Goal: Check status

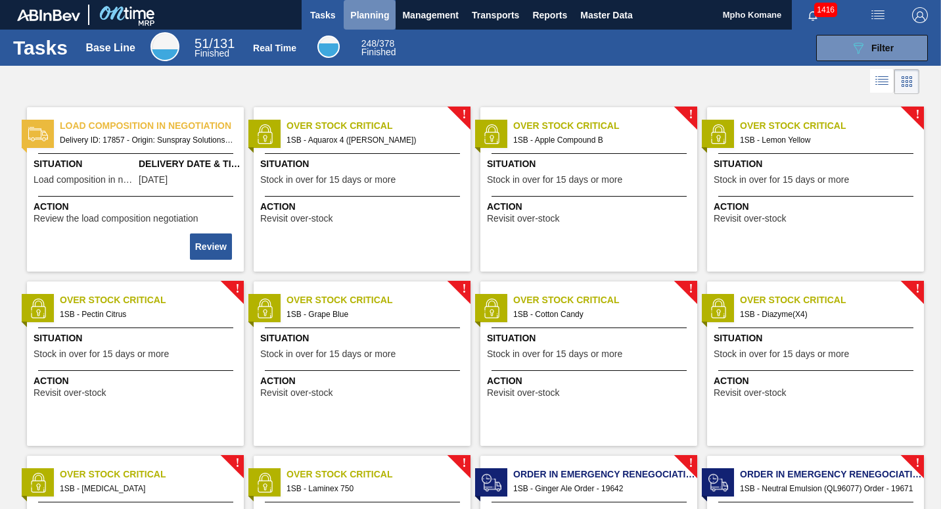
click at [377, 20] on span "Planning" at bounding box center [369, 15] width 39 height 16
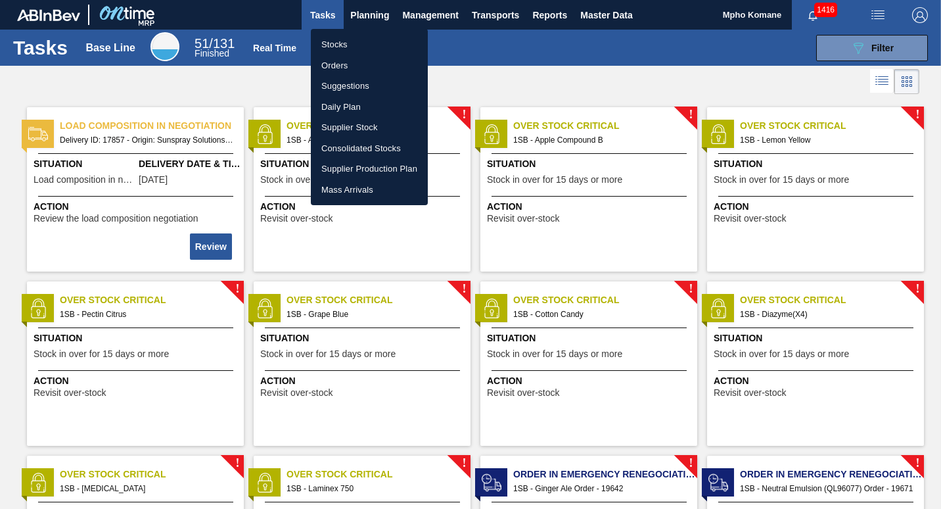
click at [342, 60] on li "Orders" at bounding box center [369, 65] width 117 height 21
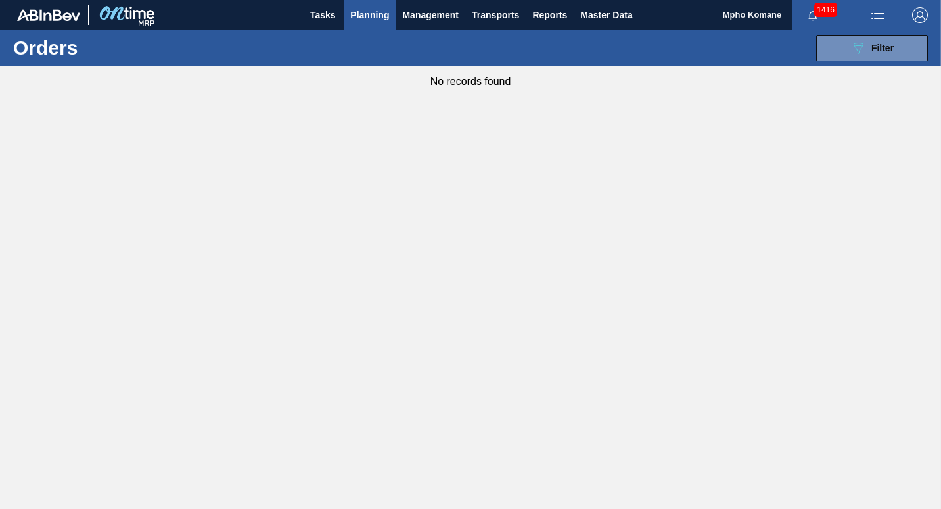
click at [372, 14] on span "Planning" at bounding box center [369, 15] width 39 height 16
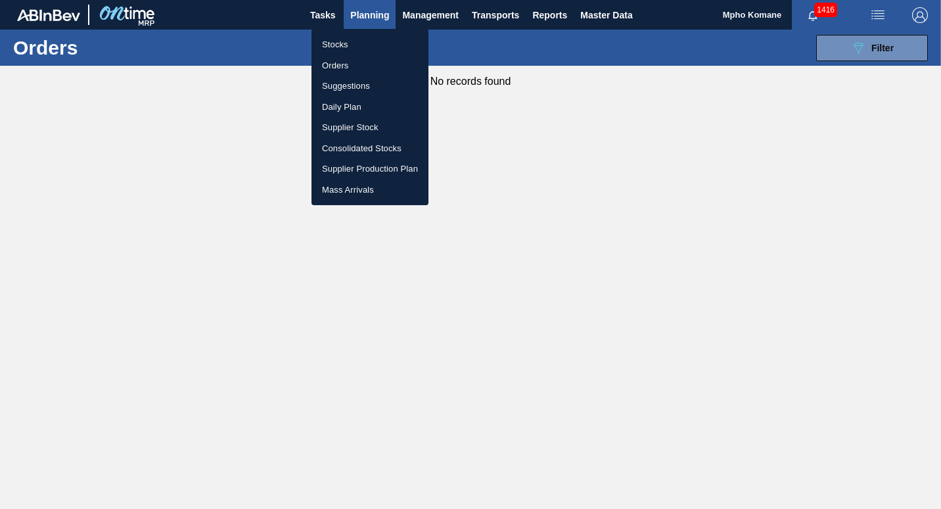
click at [331, 43] on li "Stocks" at bounding box center [370, 44] width 117 height 21
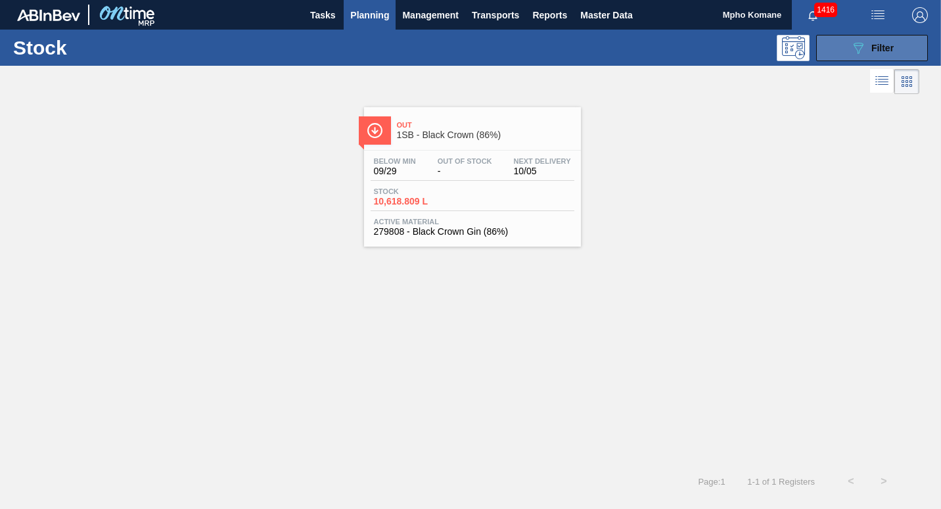
click at [864, 45] on icon "089F7B8B-B2A5-4AFE-B5C0-19BA573D28AC" at bounding box center [858, 48] width 16 height 16
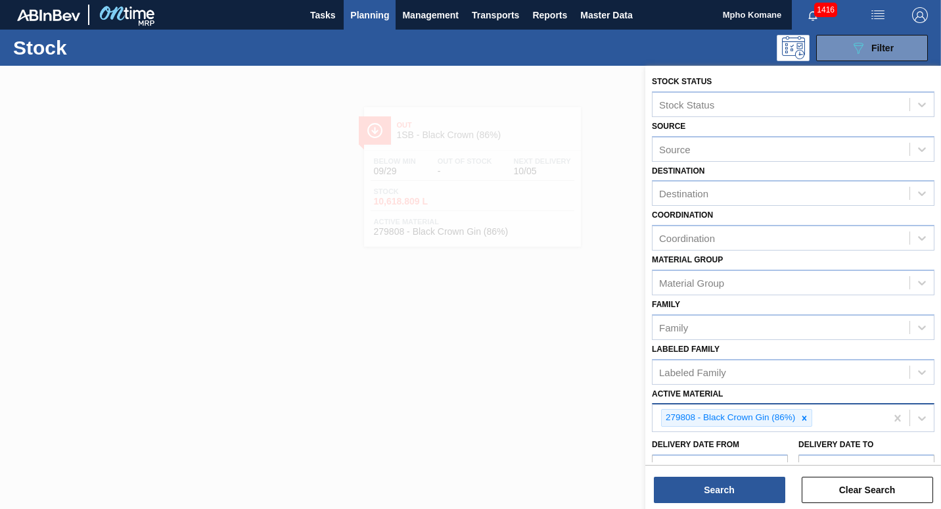
click at [827, 417] on div "279808 - Black Crown Gin (86%)" at bounding box center [769, 417] width 233 height 27
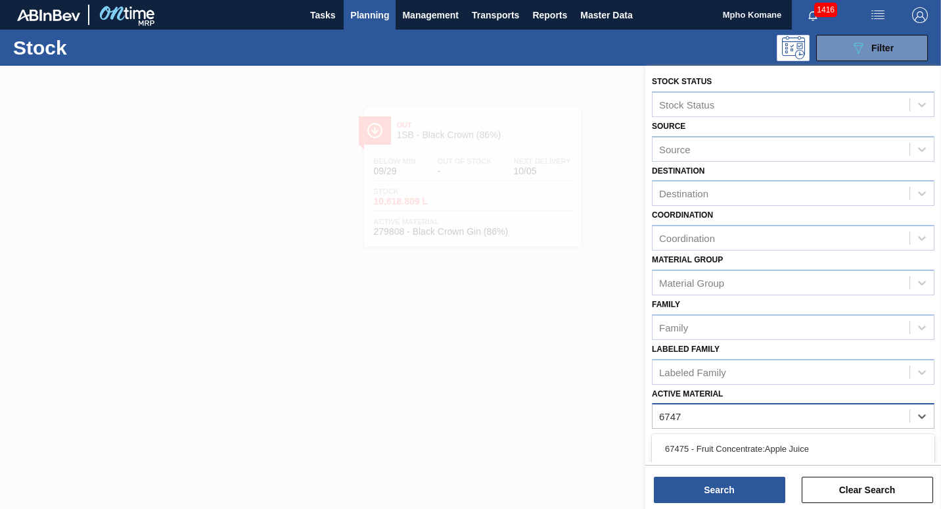
type Material "67475"
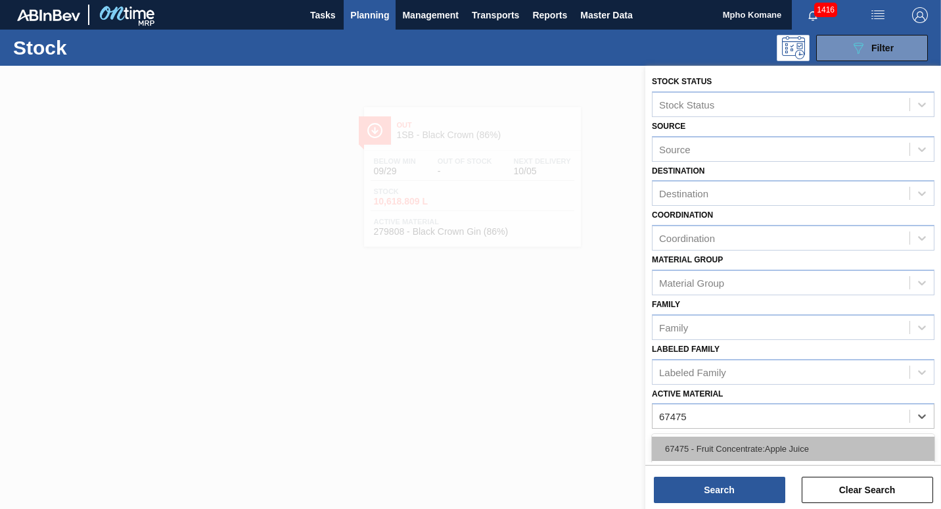
click at [807, 443] on div "67475 - Fruit Concentrate:Apple Juice" at bounding box center [793, 448] width 283 height 24
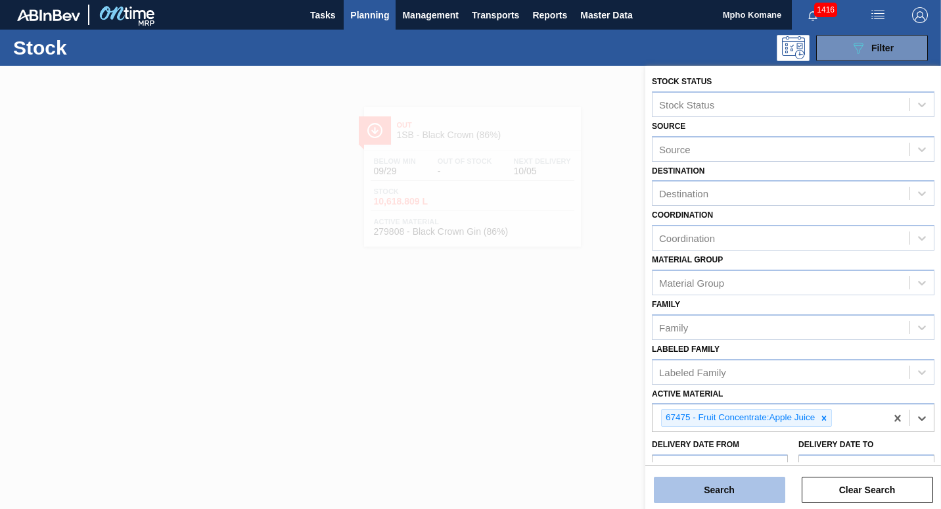
click at [691, 496] on button "Search" at bounding box center [719, 489] width 131 height 26
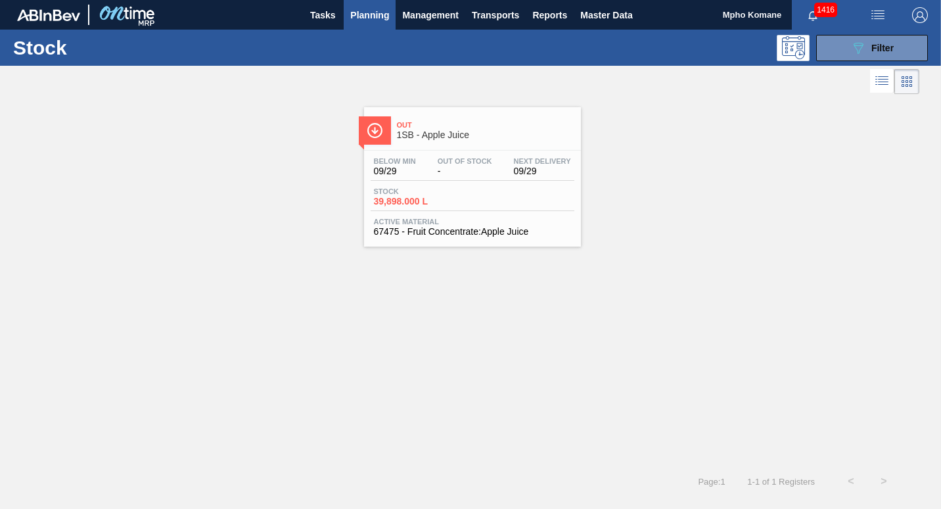
click at [457, 160] on span "Out Of Stock" at bounding box center [465, 161] width 55 height 8
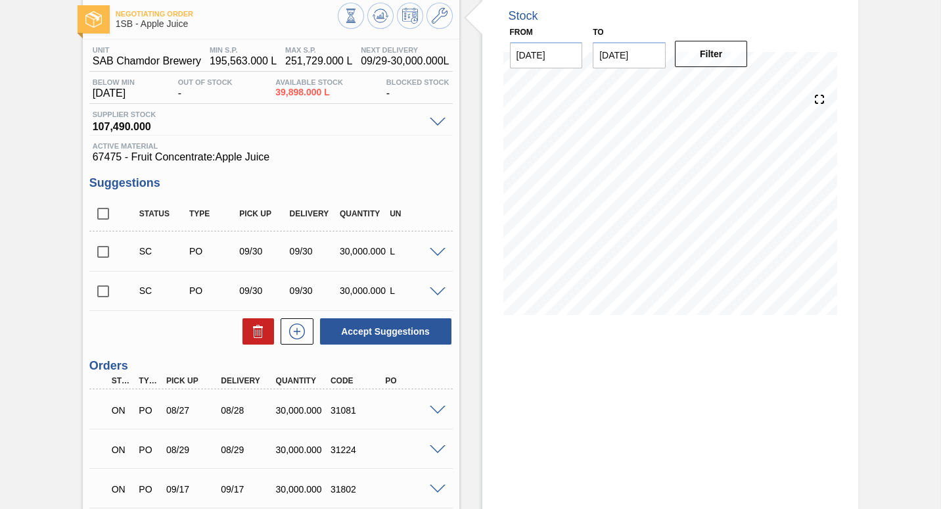
scroll to position [197, 0]
